Goal: Task Accomplishment & Management: Use online tool/utility

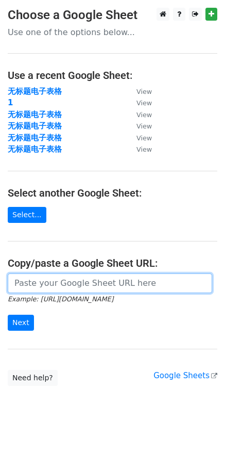
click at [109, 282] on input "url" at bounding box center [110, 283] width 205 height 20
paste input "https://docs.google.com/spreadsheets/d/1u2RwF0gntcKQRzZ4-XZrVMiSqngX-O-ILdhxmJo…"
type input "https://docs.google.com/spreadsheets/d/1u2RwF0gntcKQRzZ4-XZrVMiSqngX-O-ILdhxmJo…"
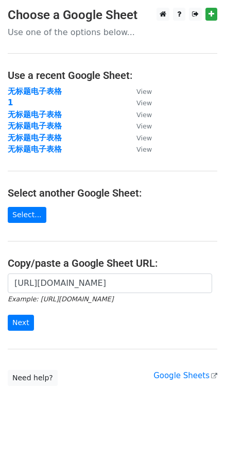
click at [10, 331] on div "https://docs.google.com/spreadsheets/d/1u2RwF0gntcKQRzZ4-XZrVMiSqngX-O-ILdhxmJo…" at bounding box center [112, 307] width 225 height 68
click at [15, 326] on input "Next" at bounding box center [21, 322] width 26 height 16
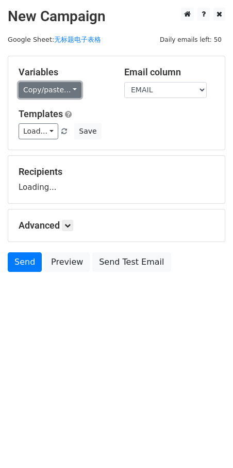
click at [47, 93] on link "Copy/paste..." at bounding box center [50, 90] width 63 height 16
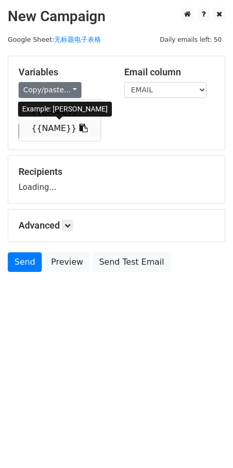
click at [39, 130] on link "{{NAME}}" at bounding box center [59, 128] width 81 height 16
